Goal: Task Accomplishment & Management: Complete application form

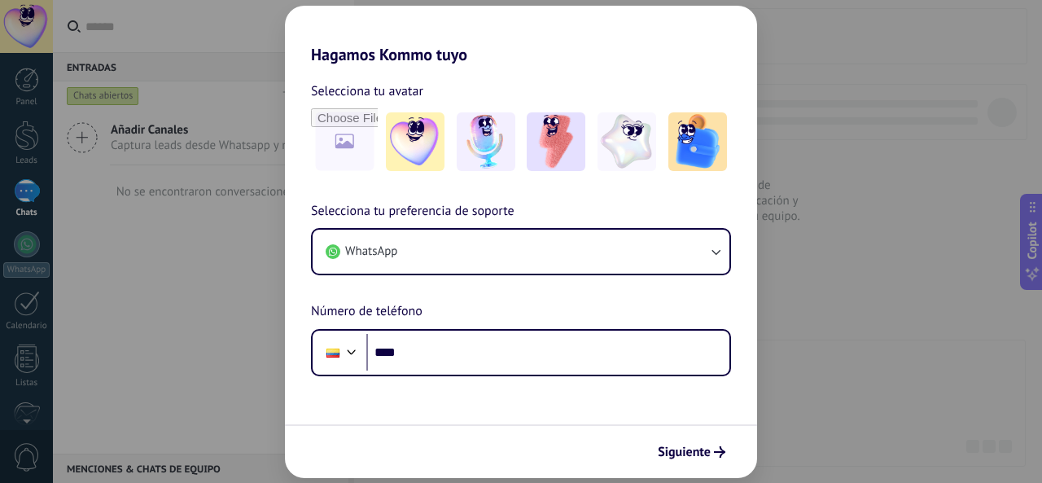
click at [247, 282] on div "Hagamos Kommo tuyo Selecciona tu avatar Selecciona tu preferencia de soporte Wh…" at bounding box center [521, 241] width 1042 height 483
click at [701, 455] on span "Siguiente" at bounding box center [684, 451] width 53 height 11
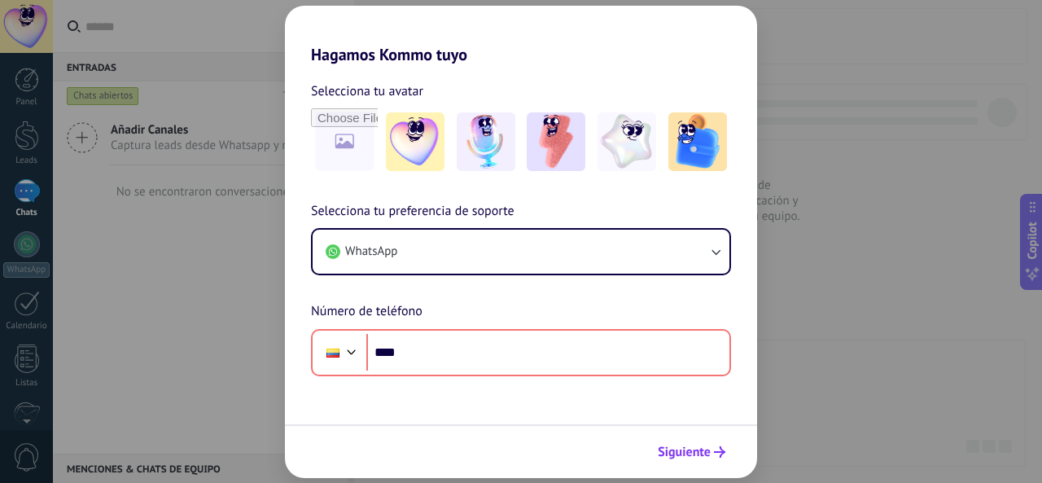
click at [701, 455] on span "Siguiente" at bounding box center [684, 451] width 53 height 11
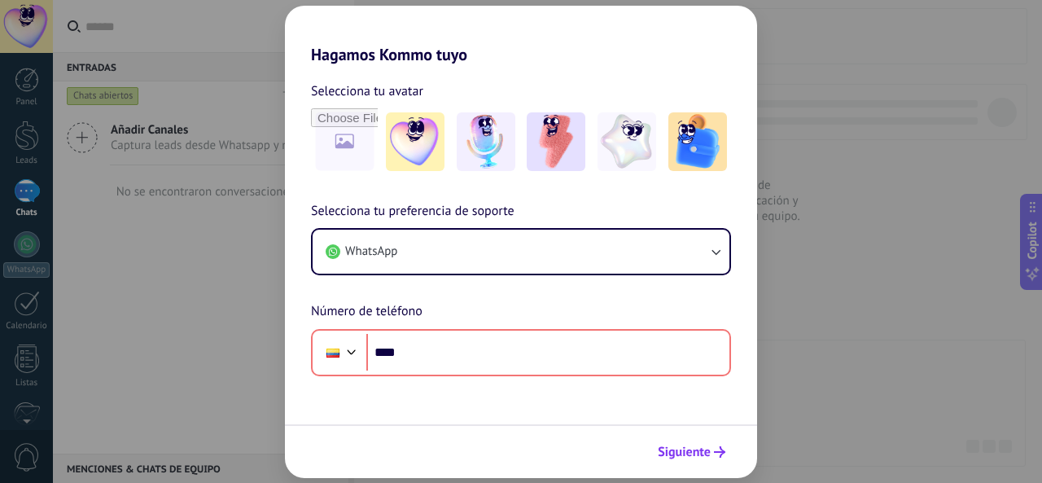
click at [701, 455] on span "Siguiente" at bounding box center [684, 451] width 53 height 11
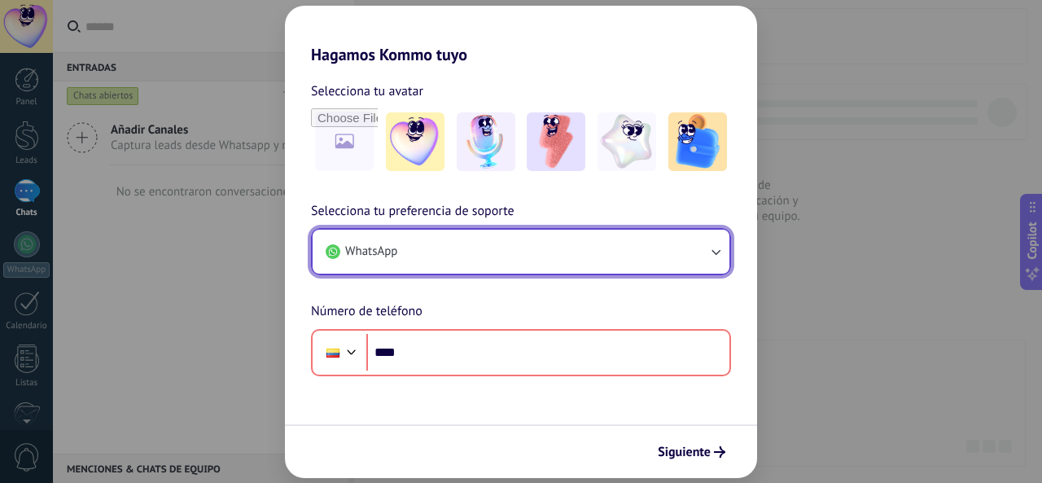
click at [516, 247] on button "WhatsApp" at bounding box center [521, 252] width 417 height 44
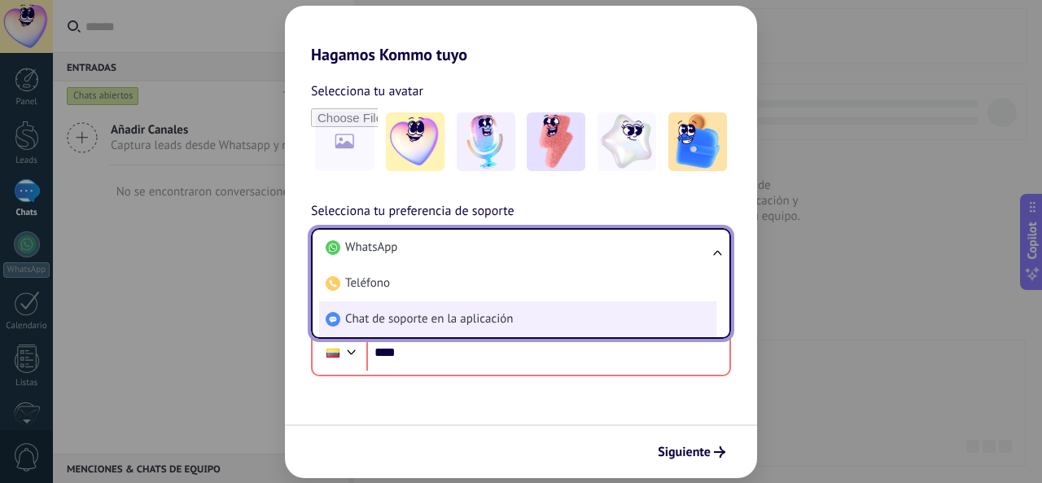
click at [495, 306] on li "Chat de soporte en la aplicación" at bounding box center [517, 319] width 397 height 36
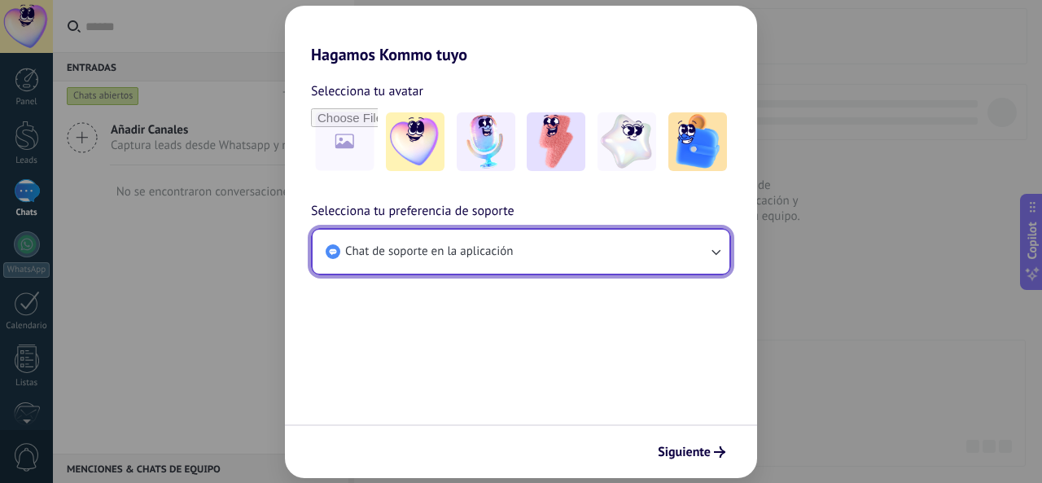
click at [664, 252] on button "Chat de soporte en la aplicación" at bounding box center [521, 252] width 417 height 44
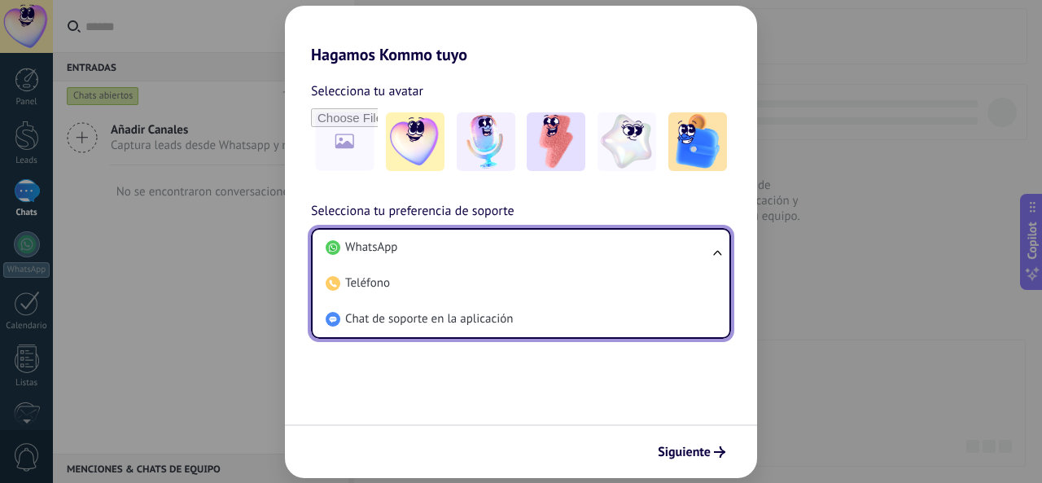
click at [520, 375] on form "Selecciona tu avatar Selecciona tu preferencia de soporte Chat de soporte en la…" at bounding box center [521, 271] width 472 height 414
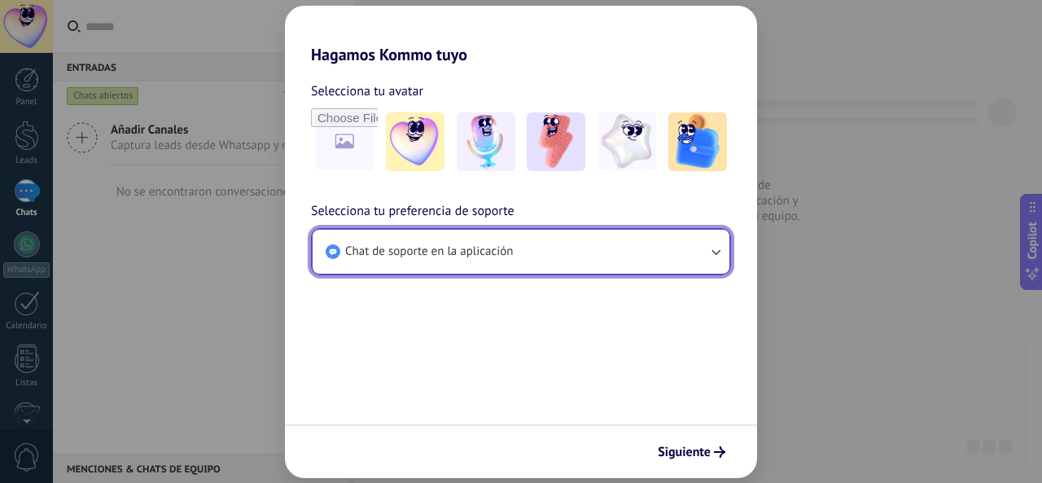
click at [586, 249] on button "Chat de soporte en la aplicación" at bounding box center [521, 252] width 417 height 44
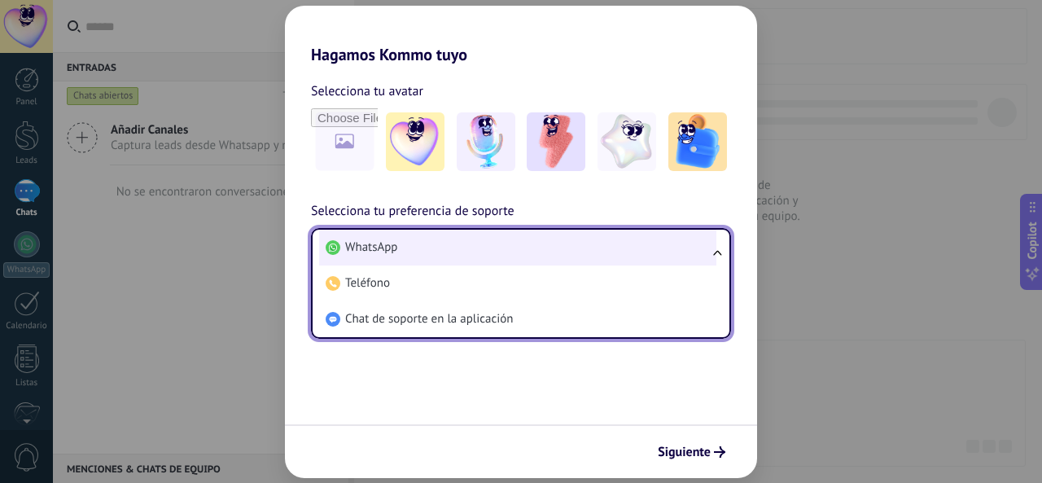
click at [501, 255] on li "WhatsApp" at bounding box center [517, 248] width 397 height 36
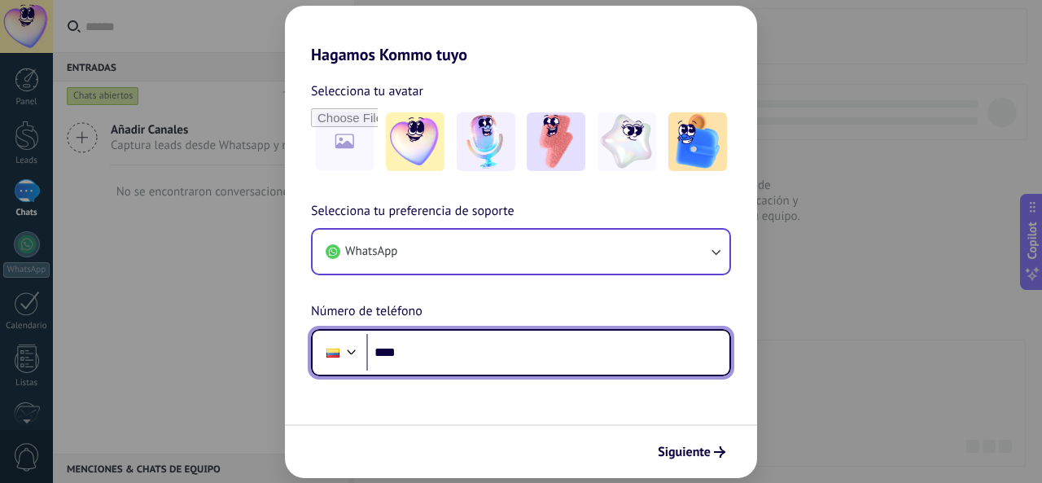
click at [352, 351] on div at bounding box center [352, 350] width 20 height 20
click at [476, 270] on div "Selecciona tu preferencia de soporte WhatsApp Número de teléfono Phone ****" at bounding box center [521, 288] width 472 height 175
click at [344, 352] on div at bounding box center [352, 350] width 20 height 20
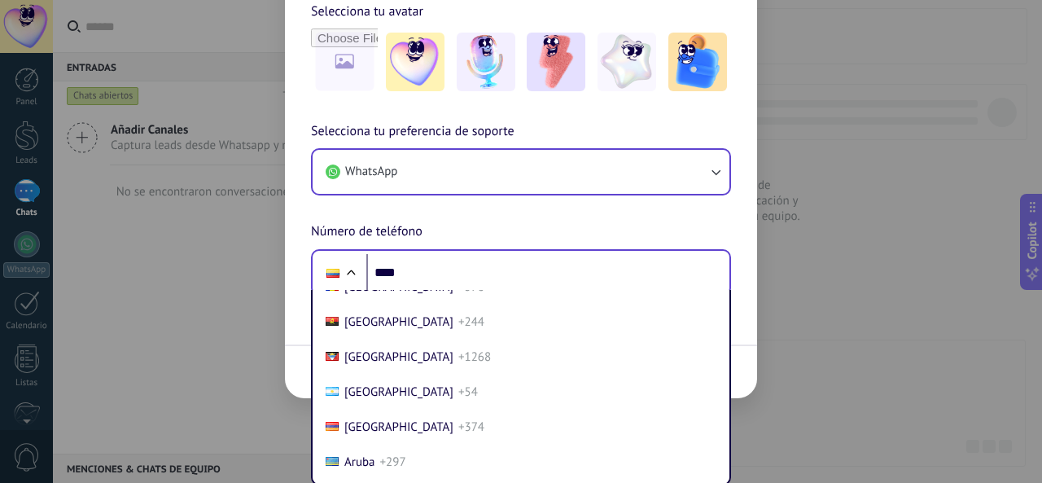
scroll to position [126, 0]
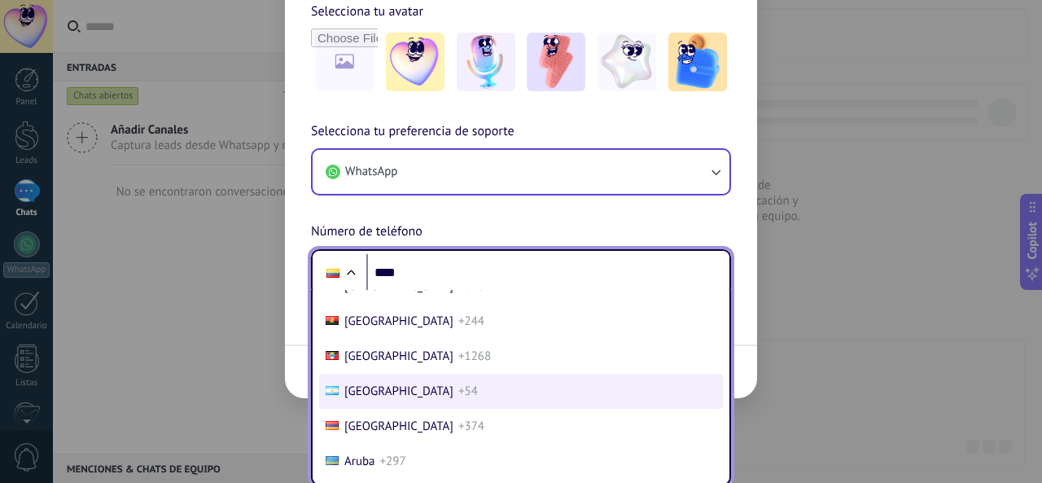
click at [458, 388] on span "+54" at bounding box center [468, 390] width 20 height 15
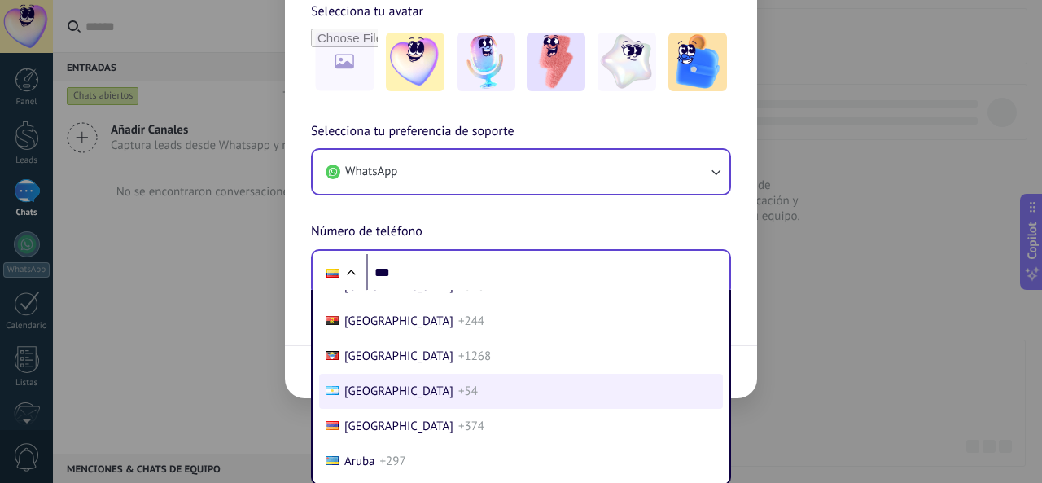
scroll to position [0, 0]
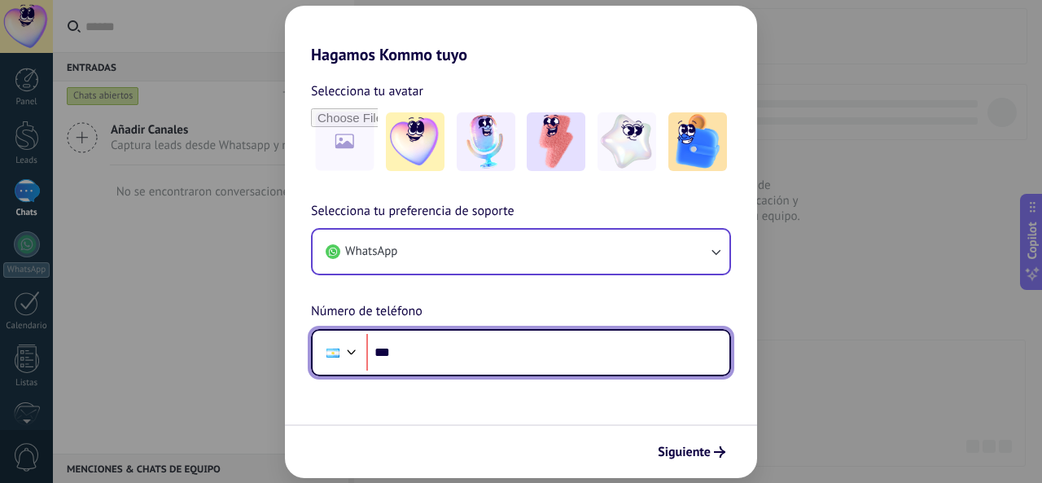
click at [424, 355] on input "***" at bounding box center [547, 352] width 363 height 37
type input "**********"
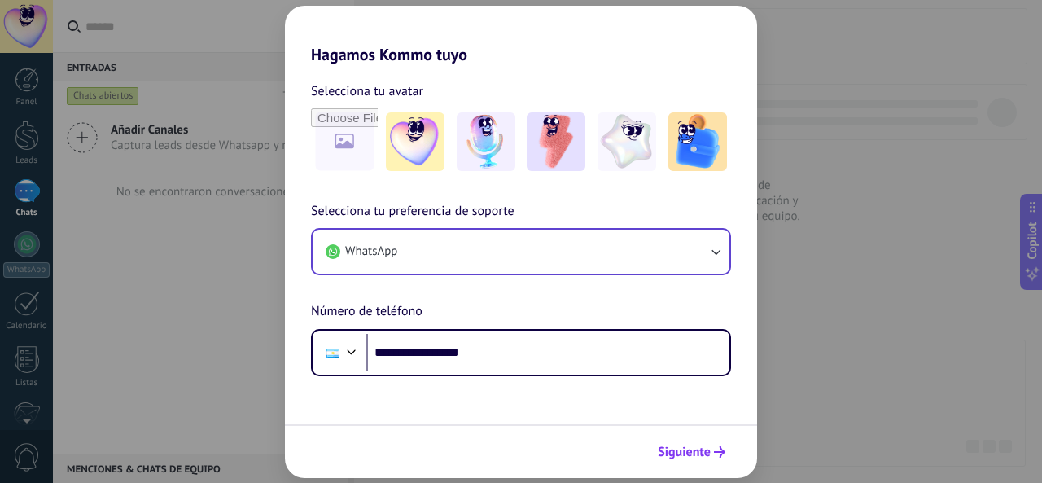
click at [677, 446] on span "Siguiente" at bounding box center [684, 451] width 53 height 11
